Goal: Check status: Check status

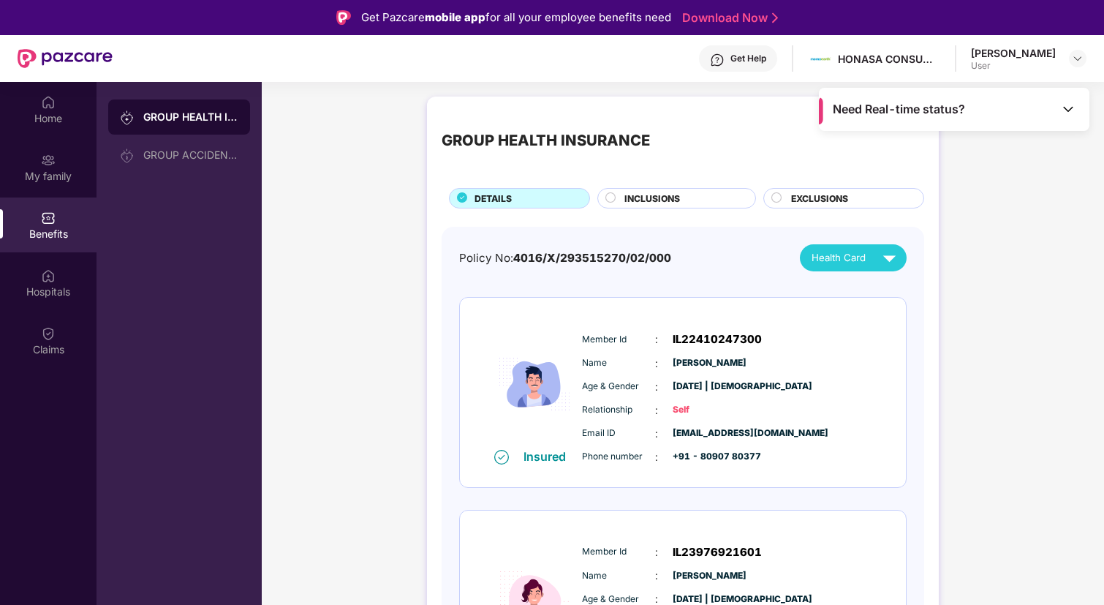
click at [878, 108] on span "Need Real-time status?" at bounding box center [899, 109] width 132 height 15
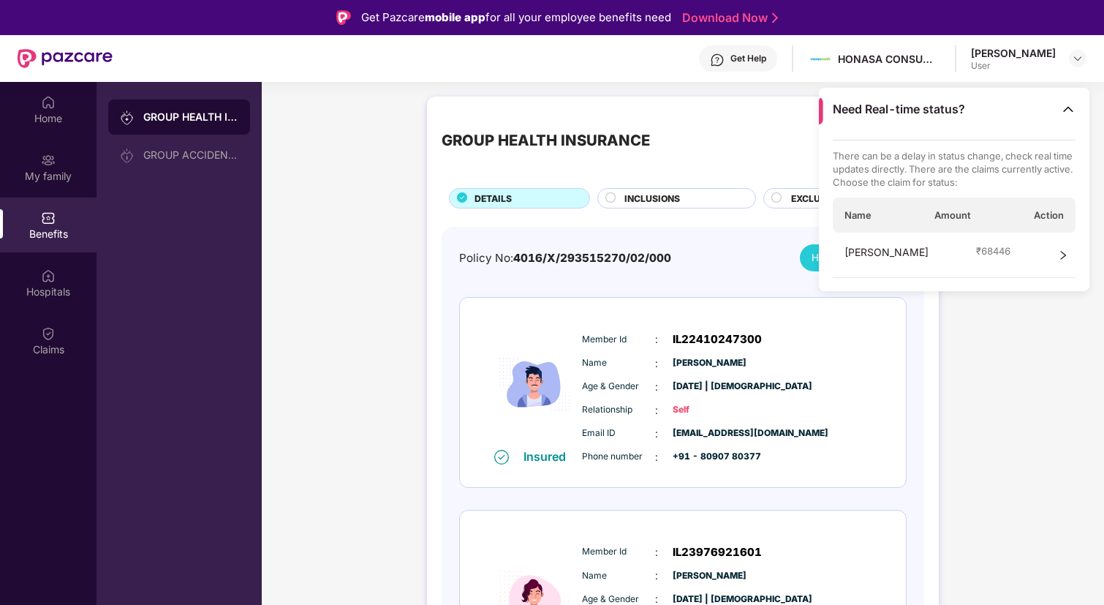
click at [976, 254] on span "₹ 68446" at bounding box center [993, 250] width 34 height 13
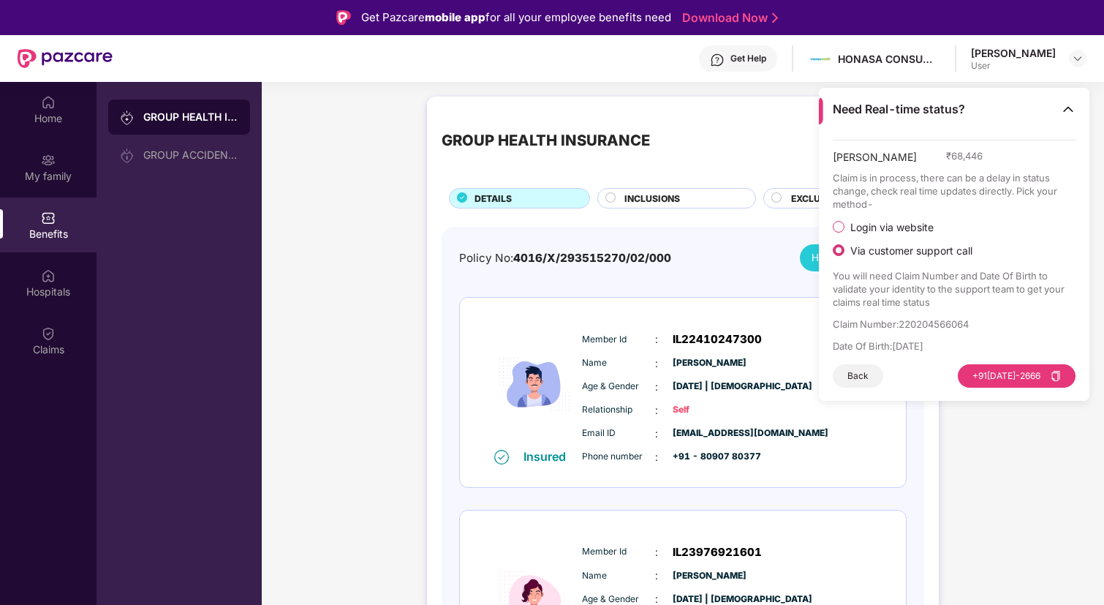
click at [882, 221] on span "Login via website" at bounding box center [892, 227] width 95 height 13
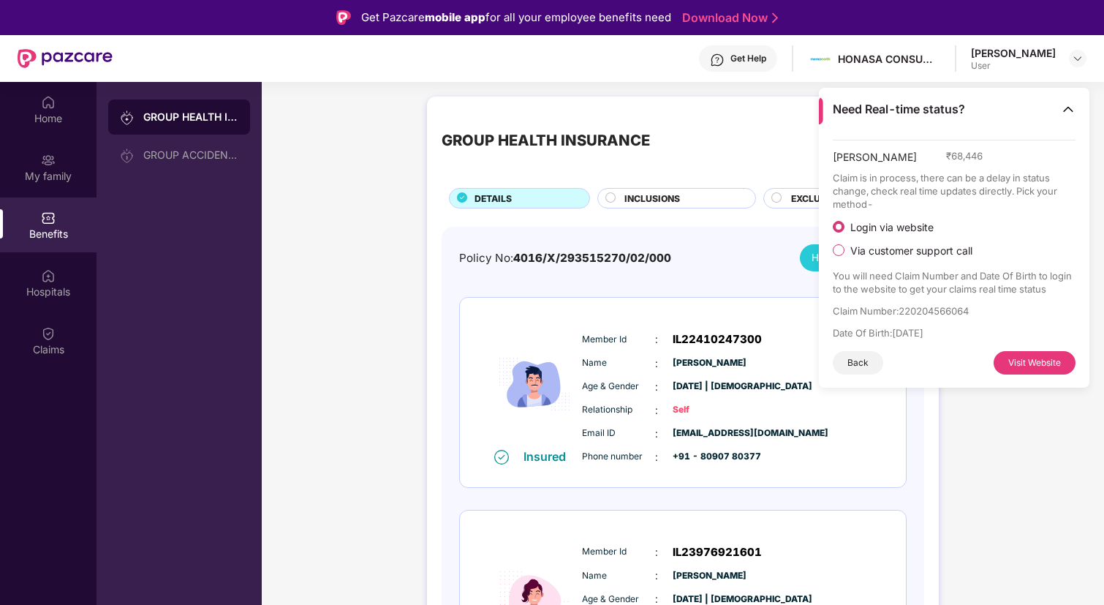
click at [1040, 362] on button "Visit Website" at bounding box center [1035, 362] width 82 height 23
click at [907, 305] on p "Claim Number : 220204566064" at bounding box center [955, 310] width 244 height 13
copy p "220204566064"
click at [693, 338] on span "IL22410247300" at bounding box center [717, 340] width 89 height 18
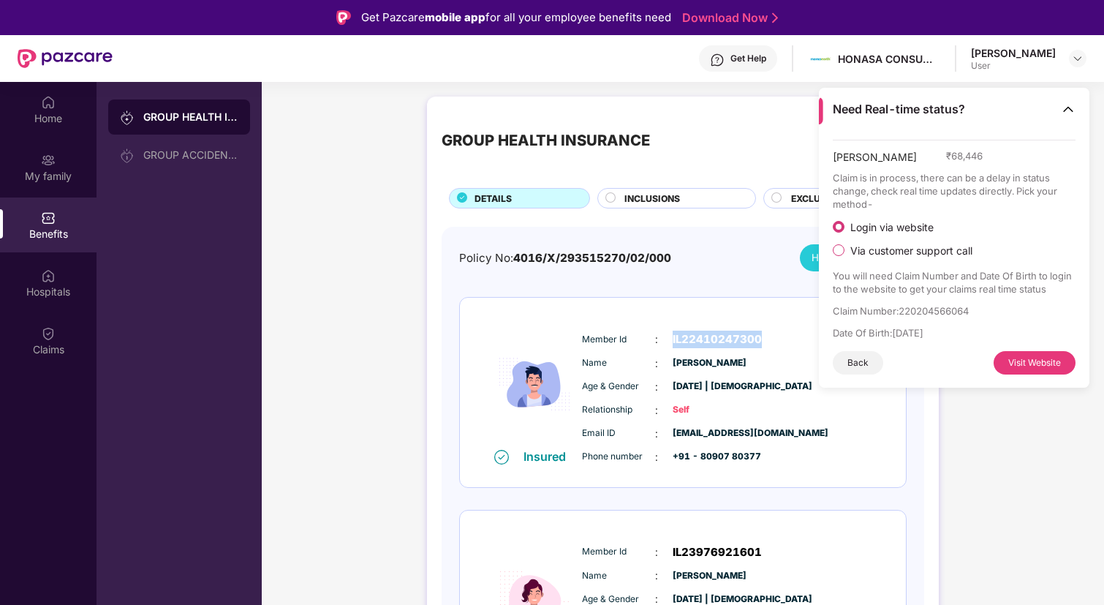
click at [693, 338] on span "IL22410247300" at bounding box center [717, 340] width 89 height 18
copy span "IL22410247300"
